Goal: Information Seeking & Learning: Learn about a topic

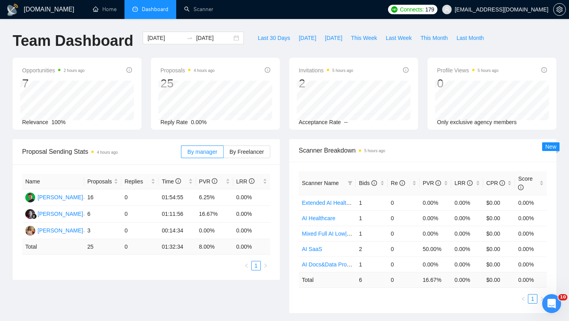
scroll to position [2, 0]
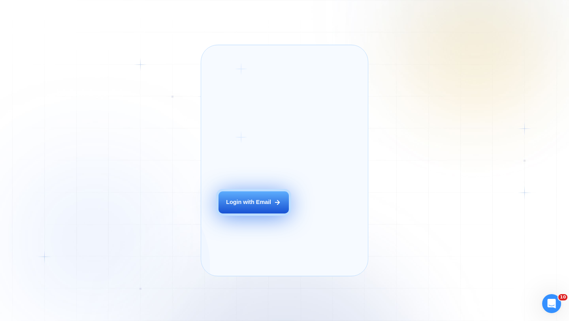
click at [253, 206] on div "Login with Email" at bounding box center [248, 203] width 45 height 8
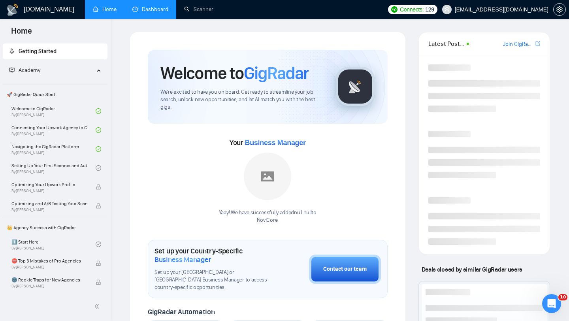
click at [163, 13] on link "Dashboard" at bounding box center [150, 9] width 36 height 7
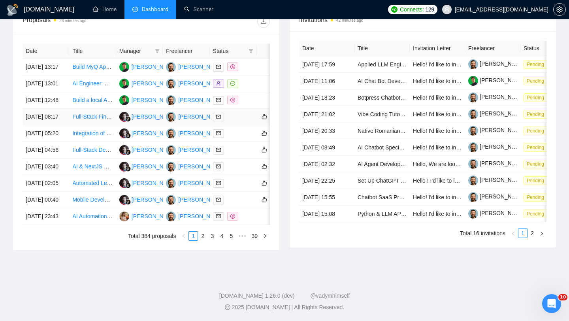
scroll to position [389, 0]
click at [202, 239] on link "2" at bounding box center [203, 236] width 9 height 9
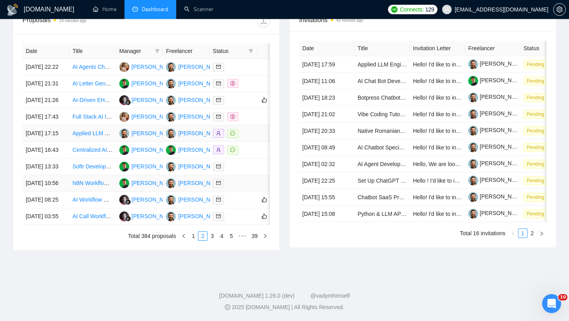
scroll to position [389, 0]
click at [214, 236] on link "3" at bounding box center [212, 236] width 9 height 9
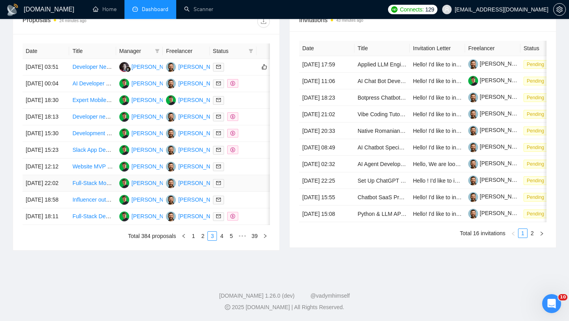
scroll to position [330, 0]
click at [221, 240] on link "4" at bounding box center [221, 236] width 9 height 9
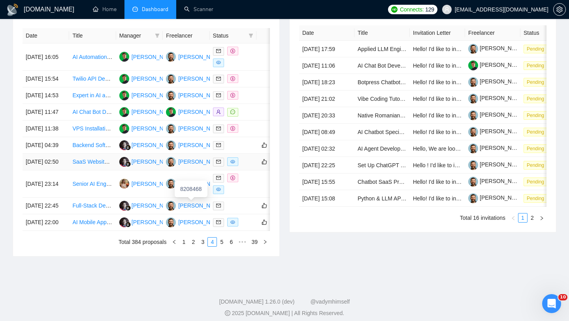
scroll to position [328, 0]
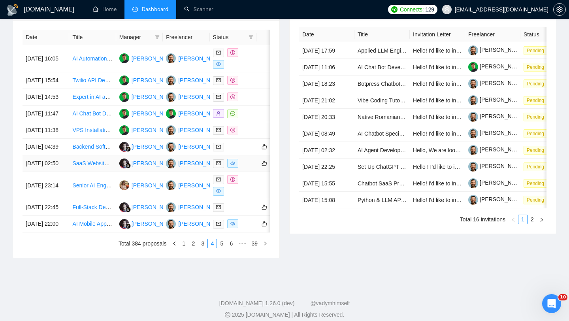
click at [66, 172] on td "30 Aug, 2025 02:50" at bounding box center [46, 163] width 47 height 17
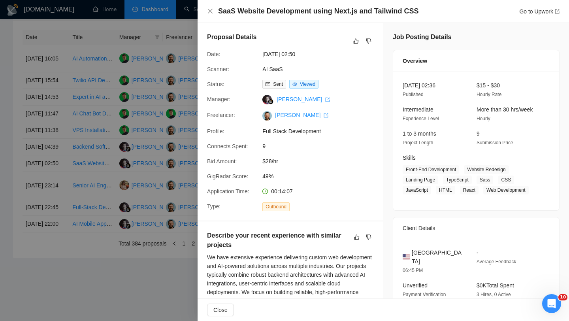
click at [289, 6] on div "SaaS Website Development using Next.js and Tailwind CSS Go to Upwork" at bounding box center [384, 11] width 372 height 23
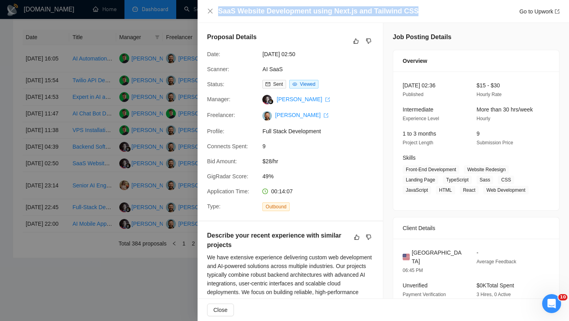
click at [289, 6] on div "SaaS Website Development using Next.js and Tailwind CSS Go to Upwork" at bounding box center [384, 11] width 372 height 23
copy h4 "SaaS Website Development using Next.js and Tailwind CSS"
click at [208, 9] on icon "close" at bounding box center [210, 11] width 5 height 5
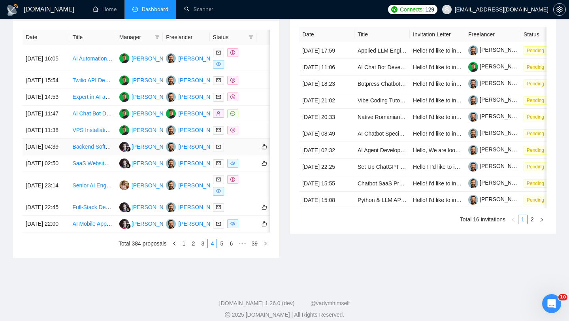
scroll to position [338, 0]
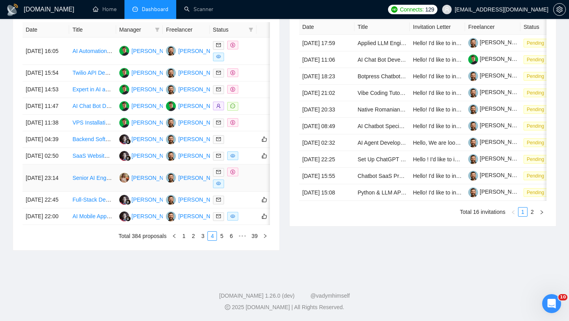
click at [68, 192] on td "29 Aug, 2025 23:14" at bounding box center [46, 177] width 47 height 27
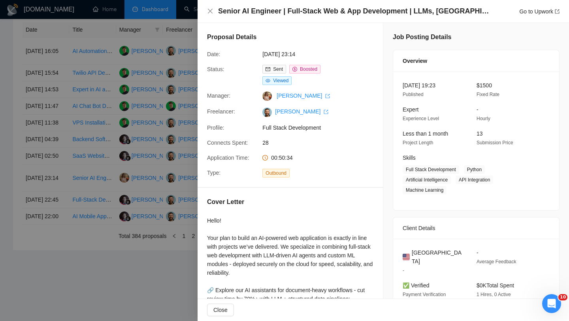
click at [207, 10] on div "Senior AI Engineer | Full-Stack Web & App Development | LLMs, LangChain, AI Age…" at bounding box center [384, 11] width 372 height 23
click at [210, 12] on icon "close" at bounding box center [210, 11] width 6 height 6
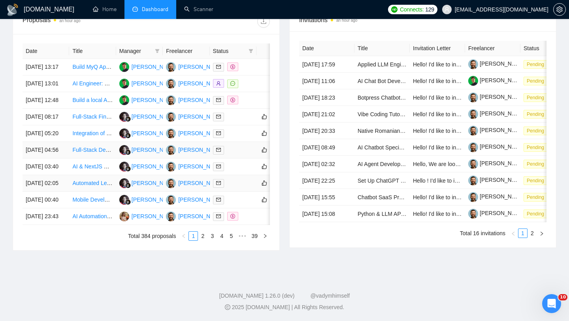
scroll to position [374, 0]
click at [66, 225] on td "[DATE] 23:43" at bounding box center [46, 216] width 47 height 17
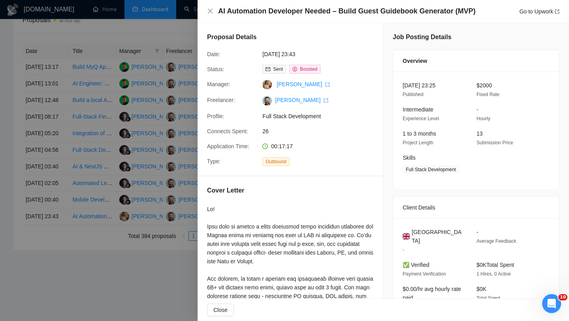
click at [209, 7] on div "AI Automation Developer Needed – Build Guest Guidebook Generator (MVP) Go to Up…" at bounding box center [383, 11] width 353 height 10
click at [209, 11] on icon "close" at bounding box center [210, 11] width 5 height 5
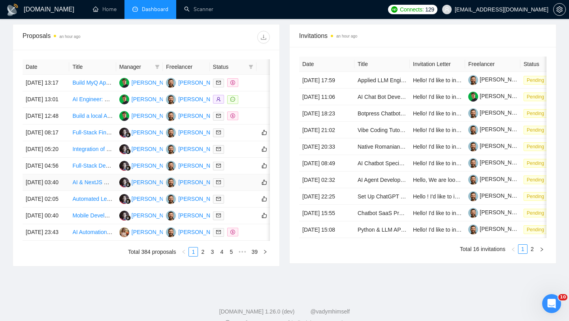
scroll to position [299, 0]
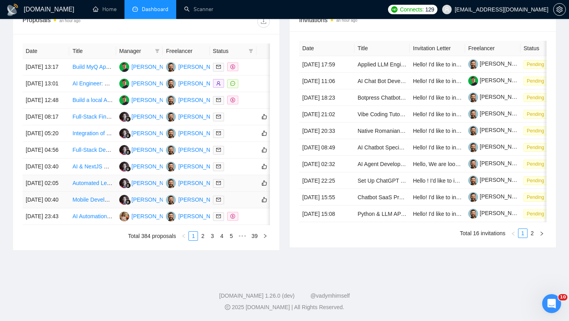
scroll to position [339, 0]
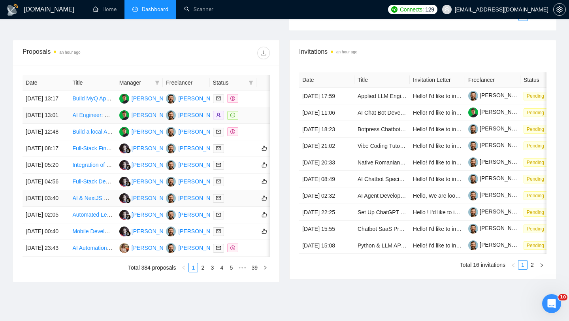
scroll to position [288, 0]
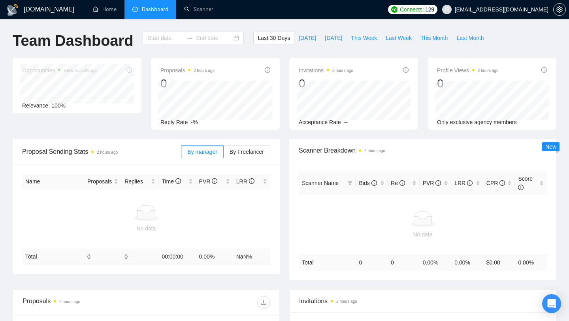
type input "[DATE]"
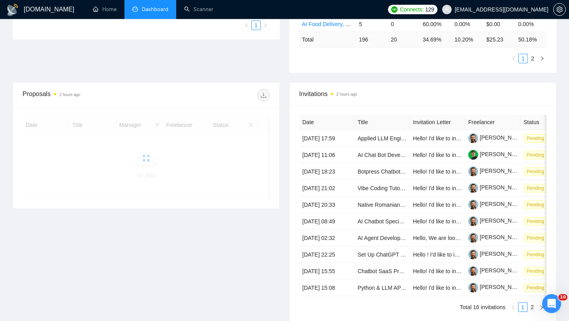
scroll to position [281, 0]
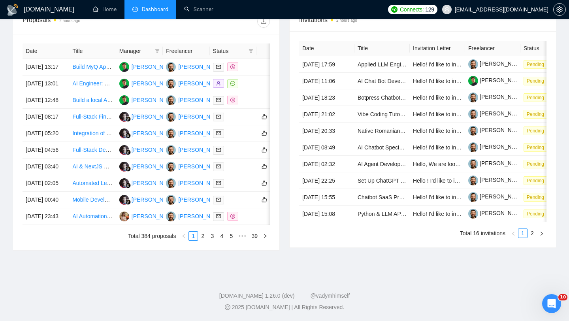
scroll to position [389, 0]
click at [50, 192] on td "[DATE] 00:40" at bounding box center [46, 200] width 47 height 17
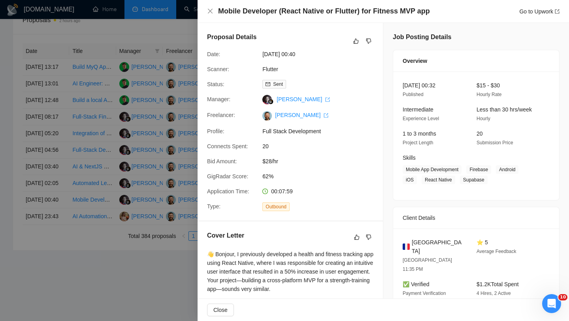
click at [300, 7] on h4 "Mobile Developer (React Native or Flutter) for Fitness MVP app" at bounding box center [324, 11] width 212 height 10
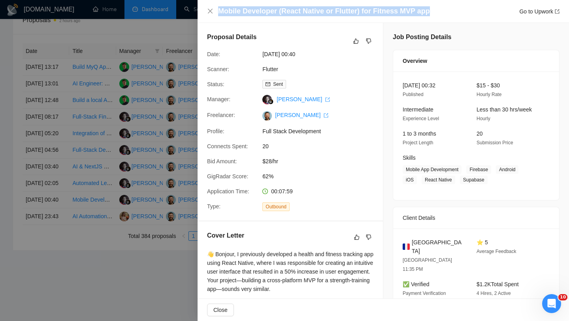
click at [300, 7] on h4 "Mobile Developer (React Native or Flutter) for Fitness MVP app" at bounding box center [324, 11] width 212 height 10
copy h4 "Mobile Developer (React Native or Flutter) for Fitness MVP app"
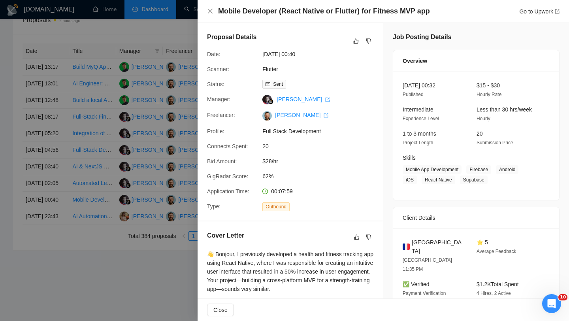
click at [214, 13] on div "Mobile Developer (React Native or Flutter) for Fitness MVP app Go to Upwork" at bounding box center [383, 11] width 353 height 10
click at [208, 11] on icon "close" at bounding box center [210, 11] width 6 height 6
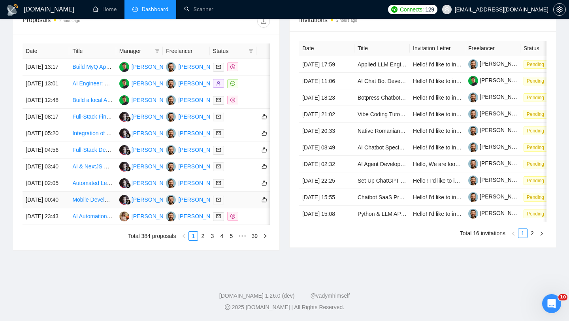
click at [60, 192] on td "[DATE] 00:40" at bounding box center [46, 200] width 47 height 17
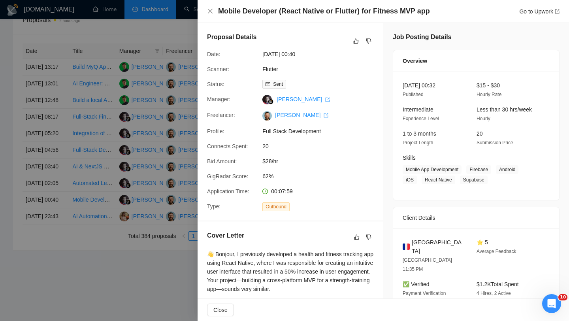
click at [415, 240] on span "France" at bounding box center [438, 246] width 52 height 17
copy span "France"
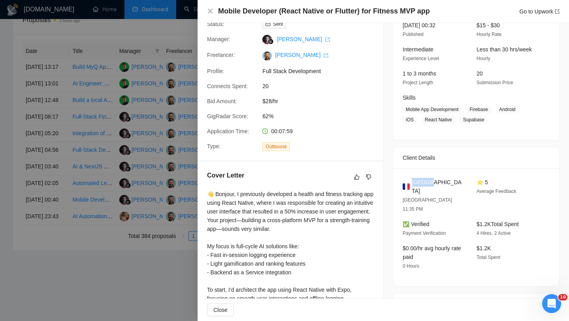
scroll to position [61, 0]
click at [437, 243] on div "$0.00/hr avg hourly rate paid 0 Hours" at bounding box center [434, 256] width 68 height 26
drag, startPoint x: 425, startPoint y: 228, endPoint x: 426, endPoint y: 235, distance: 6.8
click at [426, 243] on div "$0.00/hr avg hourly rate paid 0 Hours" at bounding box center [434, 256] width 68 height 26
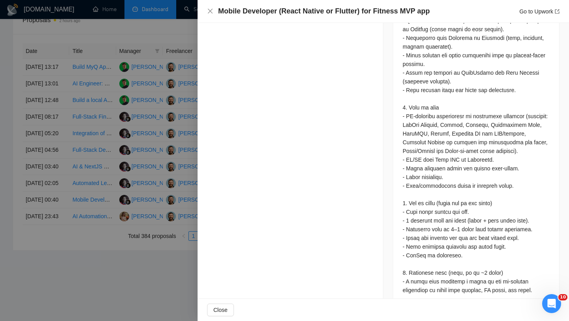
scroll to position [692, 0]
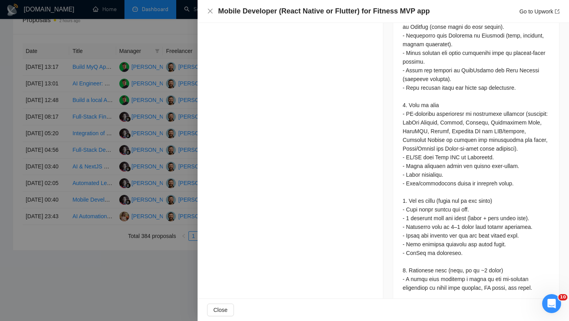
click at [212, 6] on div "Mobile Developer (React Native or Flutter) for Fitness MVP app Go to Upwork" at bounding box center [383, 11] width 353 height 10
click at [212, 13] on icon "close" at bounding box center [210, 11] width 6 height 6
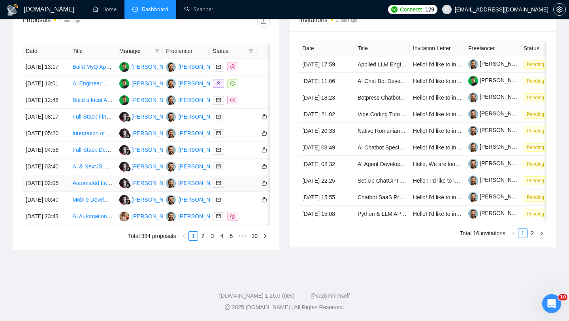
click at [57, 175] on td "[DATE] 02:05" at bounding box center [46, 183] width 47 height 17
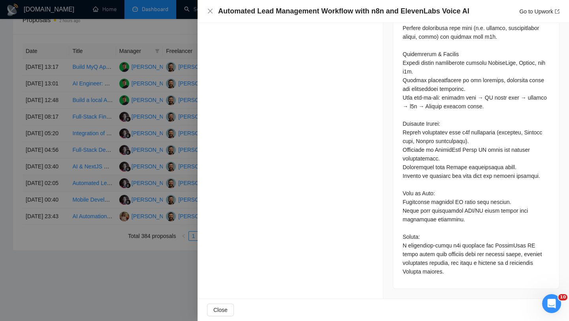
scroll to position [550, 0]
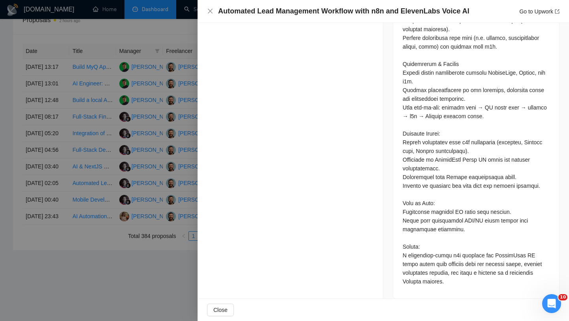
click at [55, 170] on div at bounding box center [284, 160] width 569 height 321
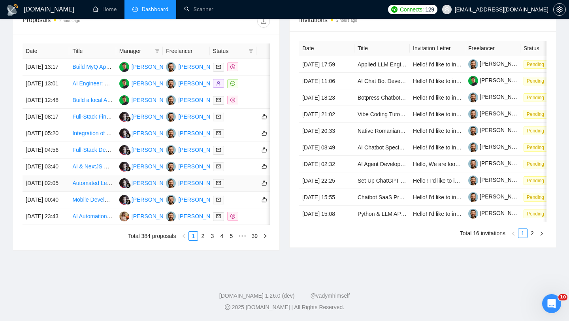
click at [61, 175] on td "[DATE] 02:05" at bounding box center [46, 183] width 47 height 17
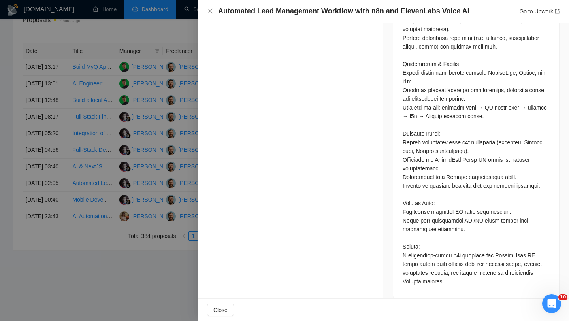
click at [89, 171] on div at bounding box center [284, 160] width 569 height 321
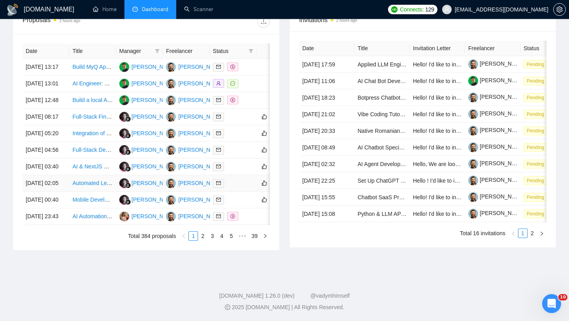
click at [86, 180] on link "Automated Lead Management Workflow with n8n and ElevenLabs Voice AI" at bounding box center [163, 183] width 183 height 6
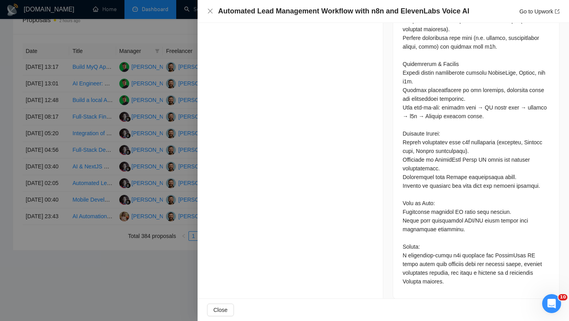
click at [280, 14] on h4 "Automated Lead Management Workflow with n8n and ElevenLabs Voice AI" at bounding box center [343, 11] width 251 height 10
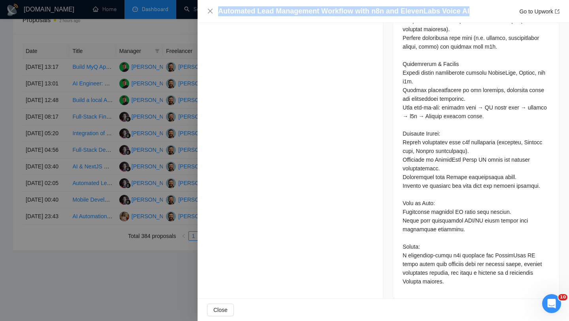
click at [280, 14] on h4 "Automated Lead Management Workflow with n8n and ElevenLabs Voice AI" at bounding box center [343, 11] width 251 height 10
copy h4 "Automated Lead Management Workflow with n8n and ElevenLabs Voice AI"
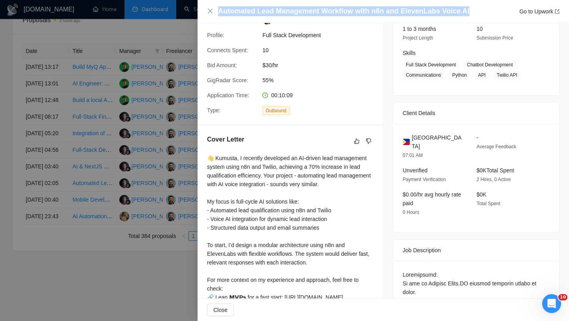
scroll to position [0, 0]
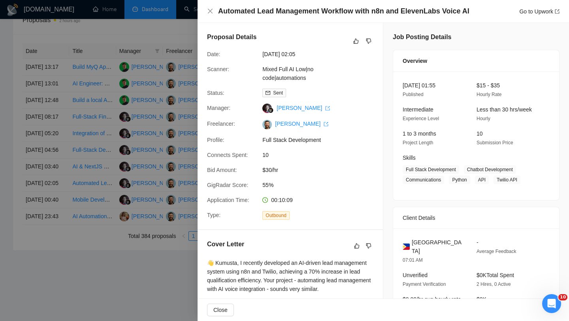
click at [419, 243] on span "Philippines" at bounding box center [438, 246] width 52 height 17
copy span "Philippines"
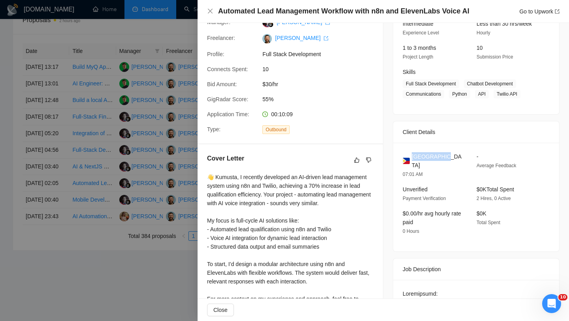
scroll to position [85, 0]
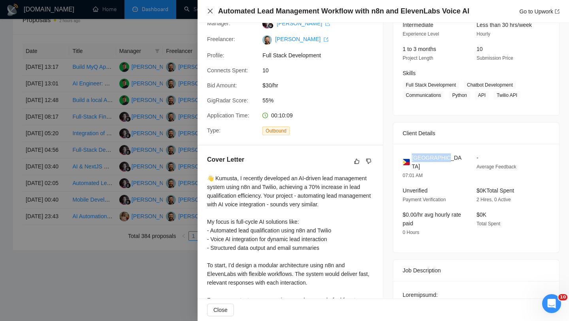
click at [211, 12] on icon "close" at bounding box center [210, 11] width 6 height 6
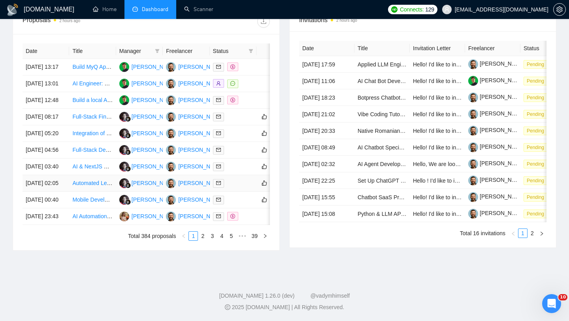
scroll to position [380, 0]
click at [70, 159] on td "AI & NextJS Developer Needed for SaaS Product Development" at bounding box center [92, 167] width 47 height 17
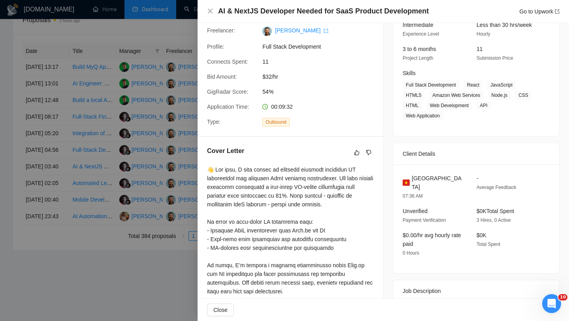
click at [293, 8] on h4 "AI & NextJS Developer Needed for SaaS Product Development" at bounding box center [323, 11] width 211 height 10
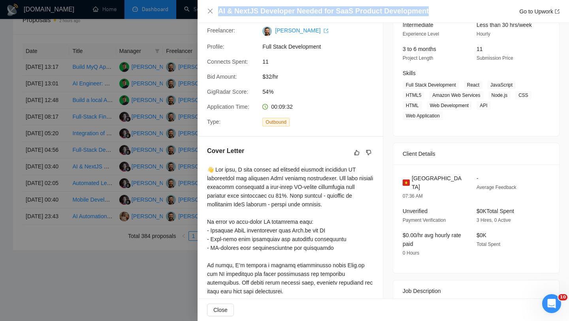
click at [293, 8] on h4 "AI & NextJS Developer Needed for SaaS Product Development" at bounding box center [323, 11] width 211 height 10
copy h4 "AI & NextJS Developer Needed for SaaS Product Development"
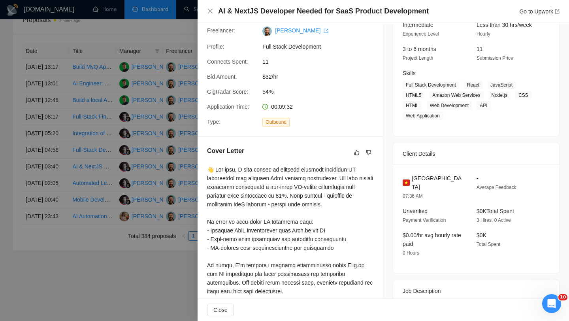
click at [206, 9] on div "AI & NextJS Developer Needed for SaaS Product Development Go to Upwork" at bounding box center [384, 11] width 372 height 23
click at [208, 9] on icon "close" at bounding box center [210, 11] width 6 height 6
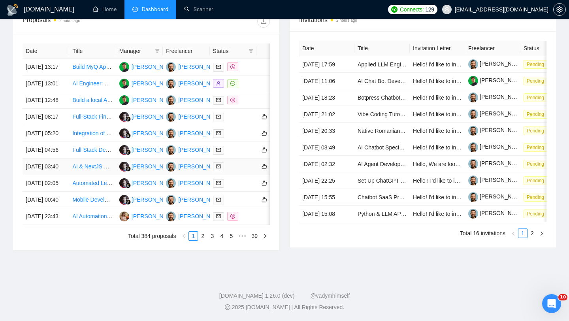
click at [60, 159] on td "[DATE] 03:40" at bounding box center [46, 167] width 47 height 17
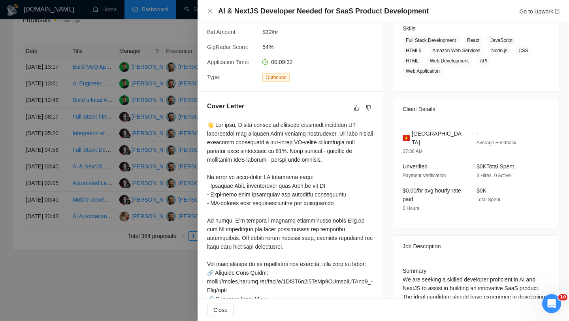
scroll to position [134, 0]
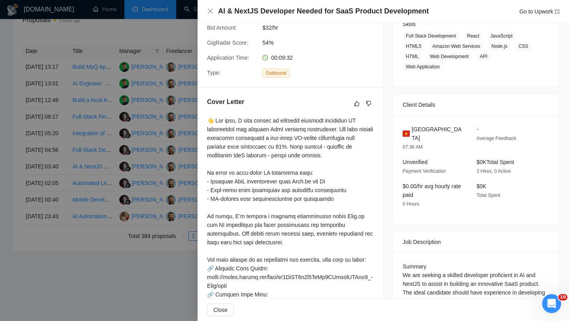
click at [428, 131] on span "Vietnam" at bounding box center [438, 133] width 52 height 17
copy span "Vietnam"
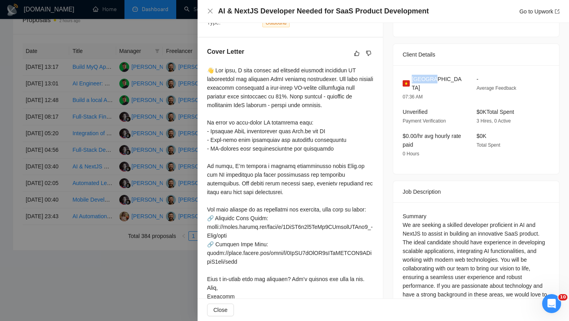
scroll to position [214, 0]
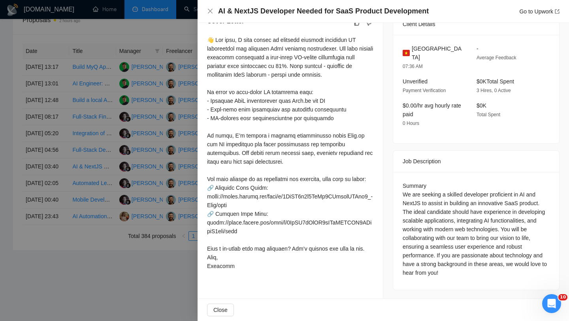
click at [80, 191] on div at bounding box center [284, 160] width 569 height 321
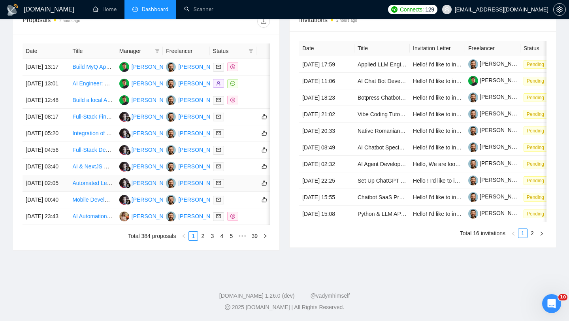
scroll to position [371, 0]
click at [72, 146] on td "Full-Stack Dev Needed: React Native/Flutter App with Scraping & Subscriptions" at bounding box center [92, 150] width 47 height 17
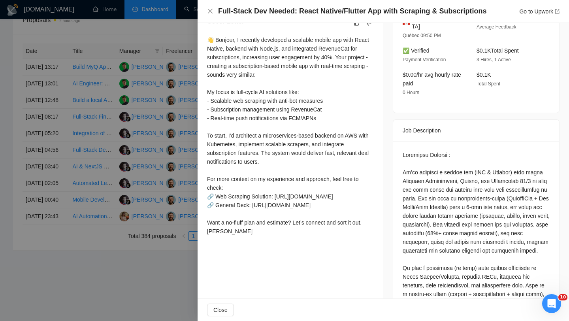
click at [297, 16] on div "Full-Stack Dev Needed: React Native/Flutter App with Scraping & Subscriptions G…" at bounding box center [384, 11] width 372 height 23
click at [297, 16] on h4 "Full-Stack Dev Needed: React Native/Flutter App with Scraping & Subscriptions" at bounding box center [352, 11] width 268 height 10
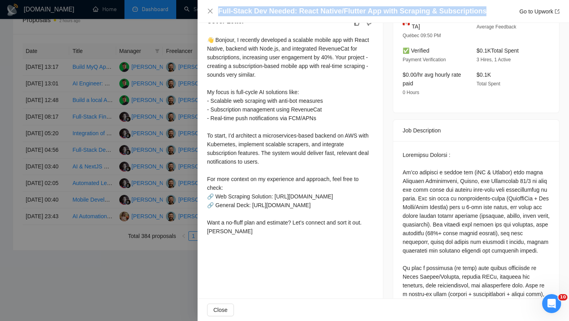
click at [297, 16] on h4 "Full-Stack Dev Needed: React Native/Flutter App with Scraping & Subscriptions" at bounding box center [352, 11] width 268 height 10
copy h4 "Full-Stack Dev Needed: React Native/Flutter App with Scraping & Subscriptions"
click at [210, 11] on icon "close" at bounding box center [210, 11] width 5 height 5
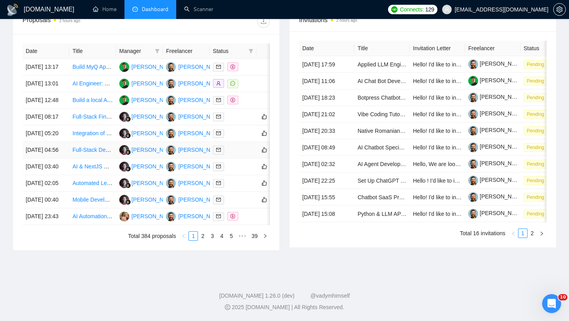
scroll to position [369, 0]
click at [64, 143] on td "[DATE] 04:56" at bounding box center [46, 150] width 47 height 17
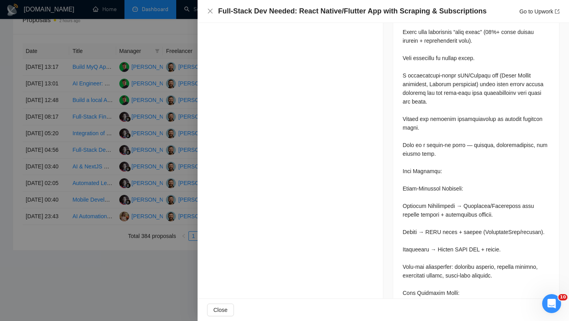
scroll to position [0, 0]
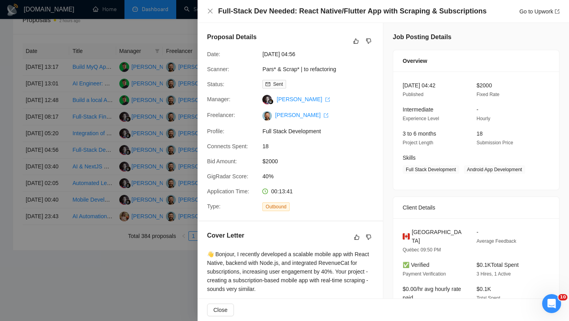
click at [421, 235] on span "Canada" at bounding box center [438, 236] width 52 height 17
click at [422, 232] on span "Canada" at bounding box center [438, 236] width 52 height 17
copy span "Canada"
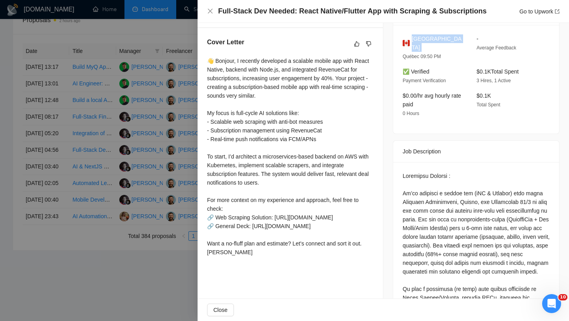
scroll to position [192, 0]
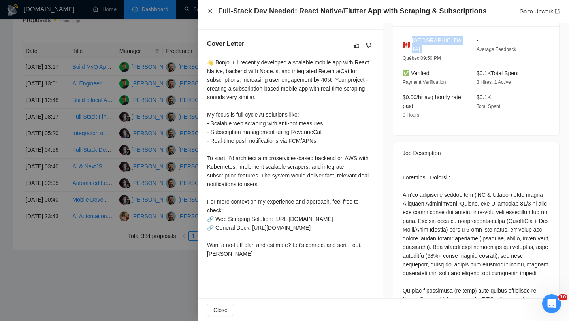
click at [208, 11] on icon "close" at bounding box center [210, 11] width 6 height 6
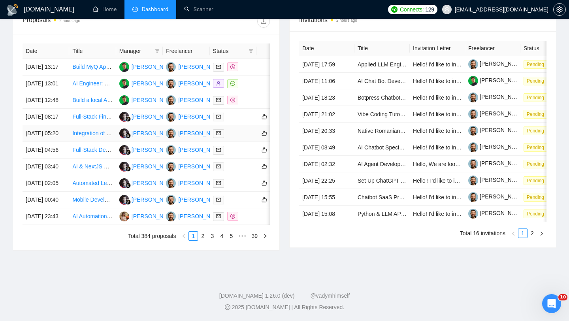
click at [93, 130] on link "Integration of 11Labs Conversational Agent with Custom Agentic Mesh Platform" at bounding box center [169, 133] width 195 height 6
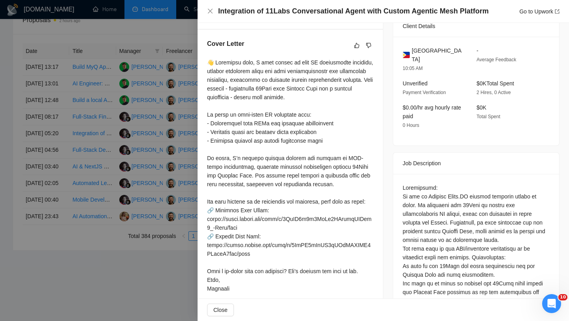
click at [67, 118] on div at bounding box center [284, 160] width 569 height 321
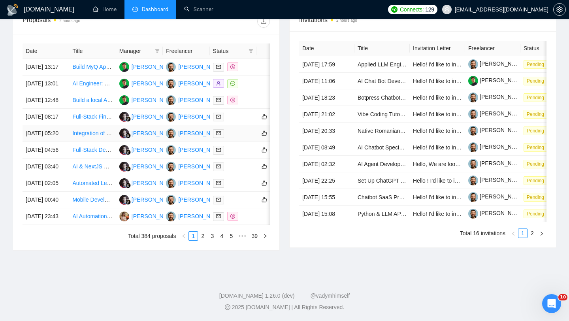
scroll to position [369, 0]
click at [61, 125] on td "[DATE] 05:20" at bounding box center [46, 133] width 47 height 17
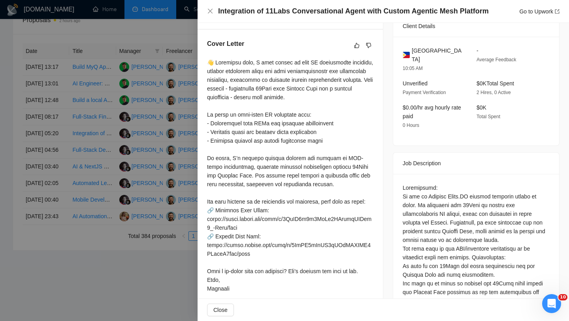
click at [288, 13] on h4 "Integration of 11Labs Conversational Agent with Custom Agentic Mesh Platform" at bounding box center [353, 11] width 271 height 10
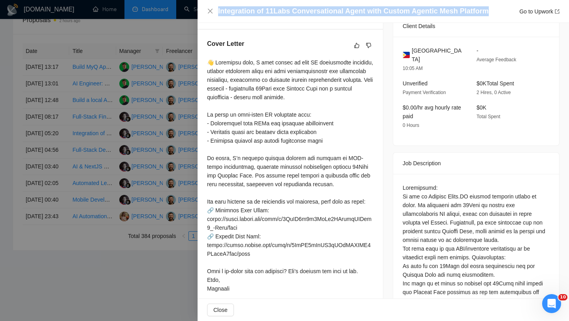
click at [288, 13] on h4 "Integration of 11Labs Conversational Agent with Custom Agentic Mesh Platform" at bounding box center [353, 11] width 271 height 10
copy h4 "Integration of 11Labs Conversational Agent with Custom Agentic Mesh Platform"
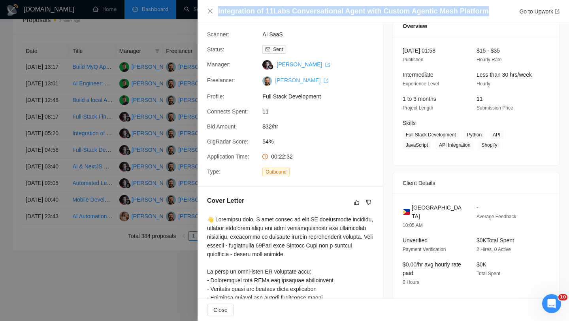
scroll to position [0, 0]
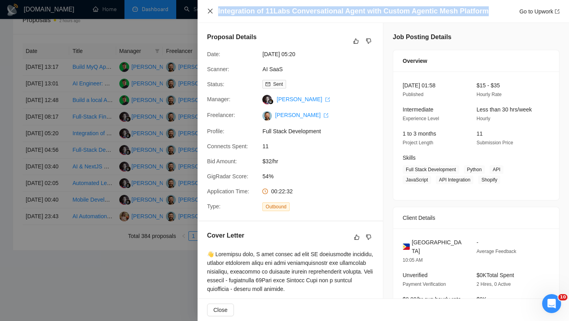
click at [210, 8] on icon "close" at bounding box center [210, 11] width 6 height 6
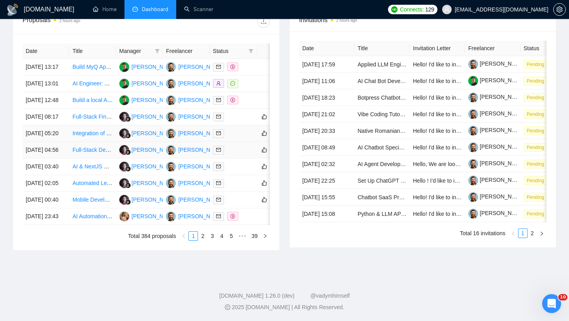
click at [64, 125] on td "[DATE] 05:20" at bounding box center [46, 133] width 47 height 17
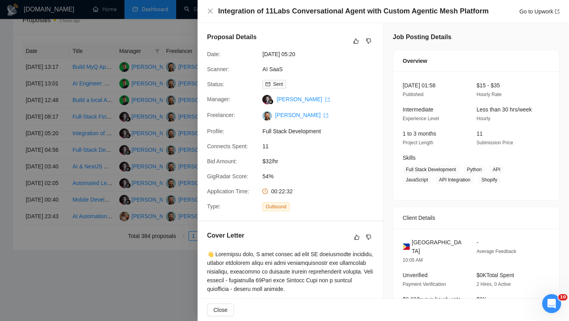
click at [418, 242] on span "Philippines" at bounding box center [438, 246] width 52 height 17
copy span "Philippines"
click at [209, 12] on icon "close" at bounding box center [210, 11] width 5 height 5
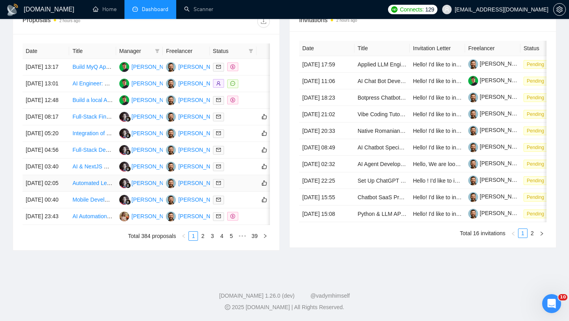
scroll to position [349, 0]
click at [67, 112] on td "[DATE] 08:17" at bounding box center [46, 117] width 47 height 17
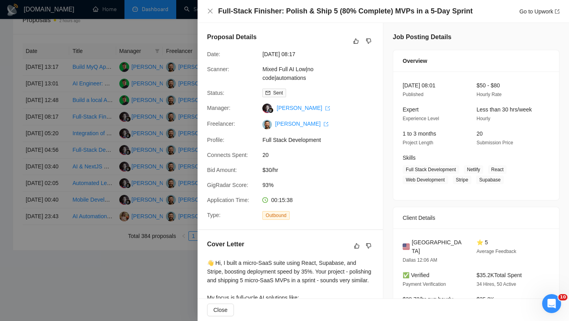
click at [261, 9] on h4 "Full-Stack Finisher: Polish & Ship 5 (80% Complete) MVPs in a 5-Day Sprint" at bounding box center [345, 11] width 255 height 10
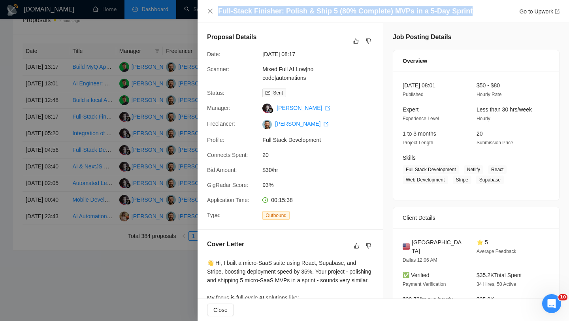
click at [261, 9] on h4 "Full-Stack Finisher: Polish & Ship 5 (80% Complete) MVPs in a 5-Day Sprint" at bounding box center [345, 11] width 255 height 10
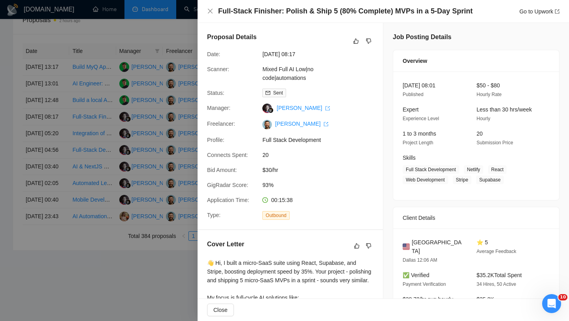
click at [214, 11] on div "Full-Stack Finisher: Polish & Ship 5 (80% Complete) MVPs in a 5-Day Sprint Go t…" at bounding box center [383, 11] width 353 height 10
click at [210, 9] on icon "close" at bounding box center [210, 11] width 6 height 6
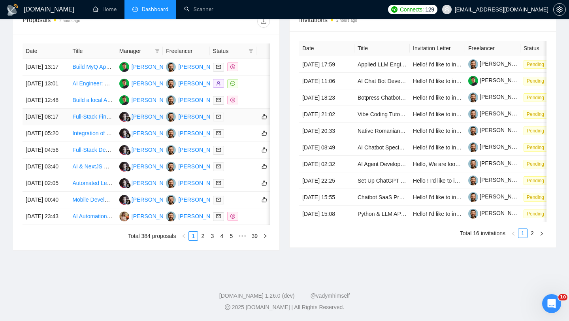
click at [57, 109] on td "[DATE] 08:17" at bounding box center [46, 117] width 47 height 17
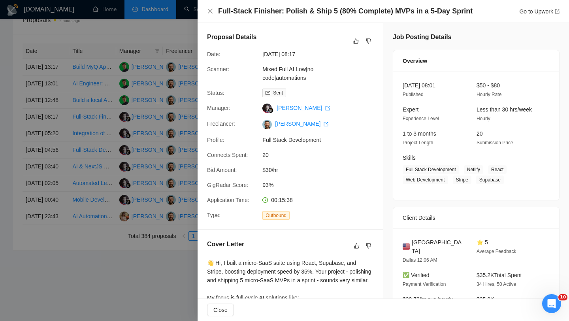
click at [435, 241] on span "United States" at bounding box center [438, 246] width 52 height 17
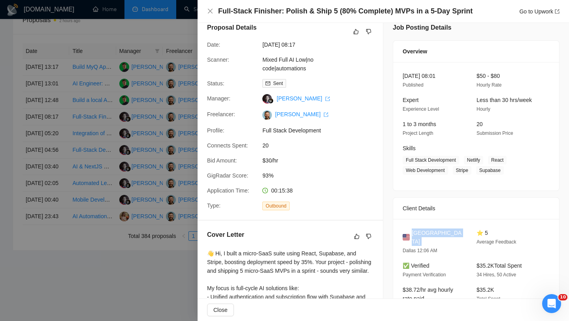
scroll to position [0, 0]
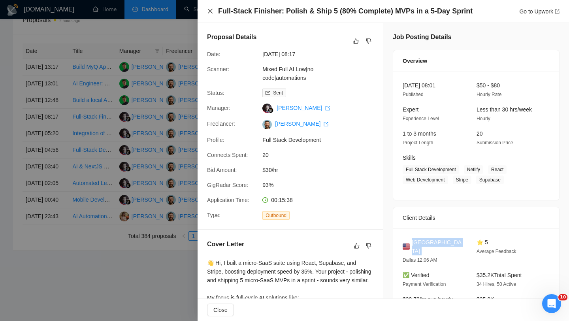
click at [210, 11] on icon "close" at bounding box center [210, 11] width 5 height 5
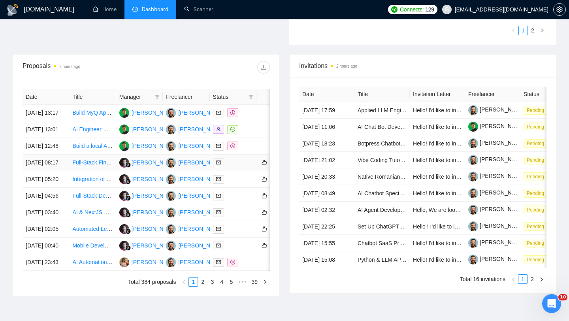
scroll to position [310, 0]
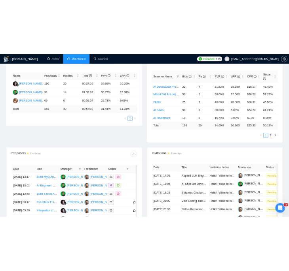
scroll to position [144, 0]
